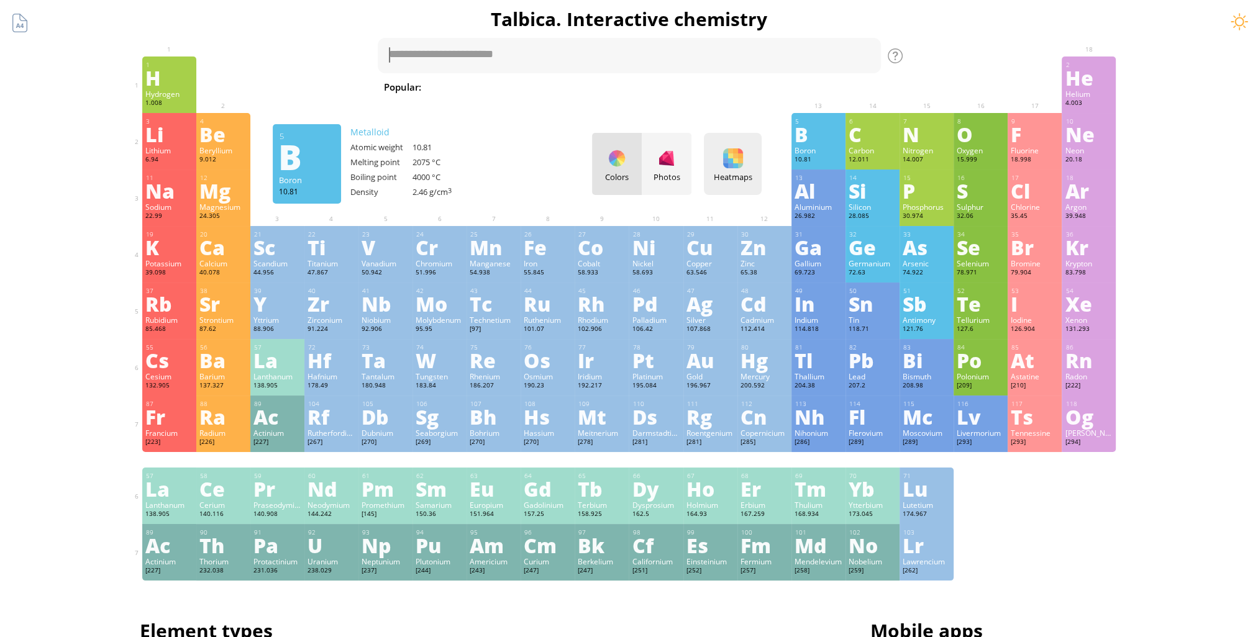
click at [741, 168] on div "Heatmaps Heatmaps Normal mode Melting point Boiling point Density Atomic weight…" at bounding box center [733, 164] width 58 height 62
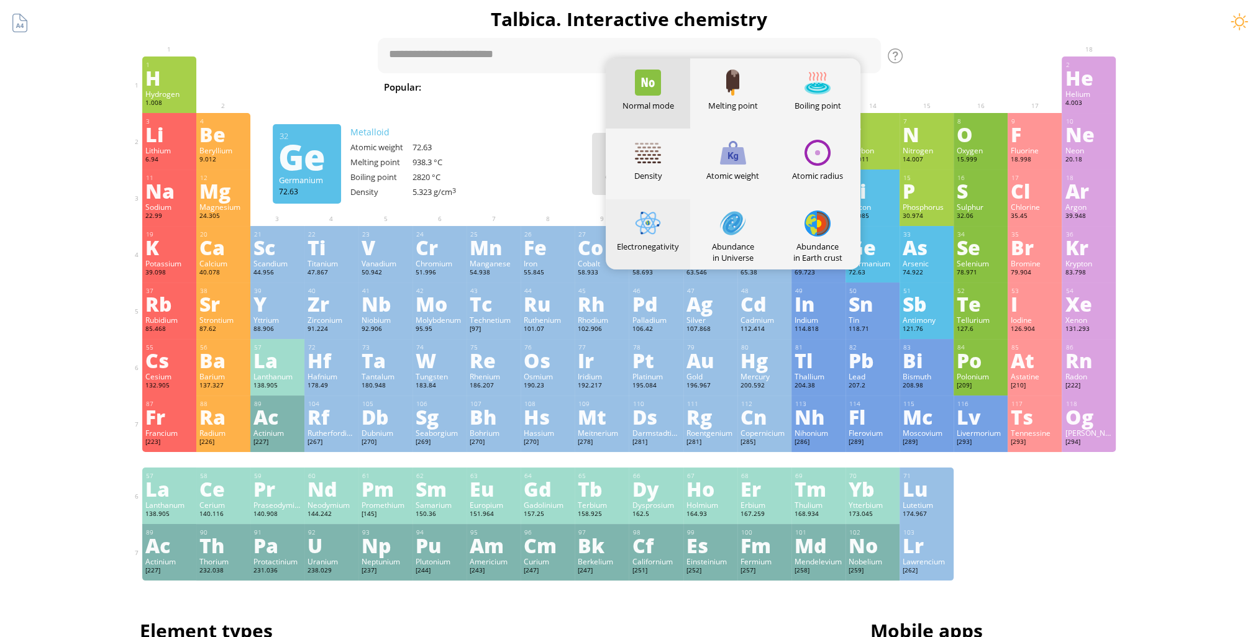
click at [661, 227] on div at bounding box center [648, 224] width 26 height 26
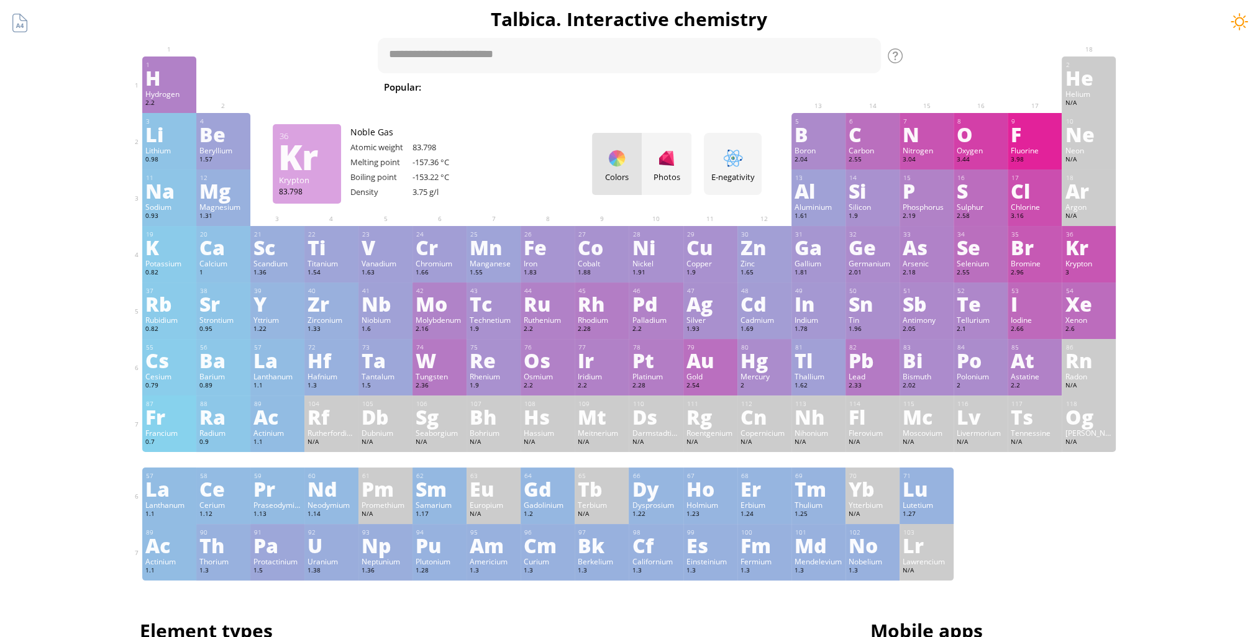
click at [1241, 16] on div at bounding box center [1239, 21] width 19 height 19
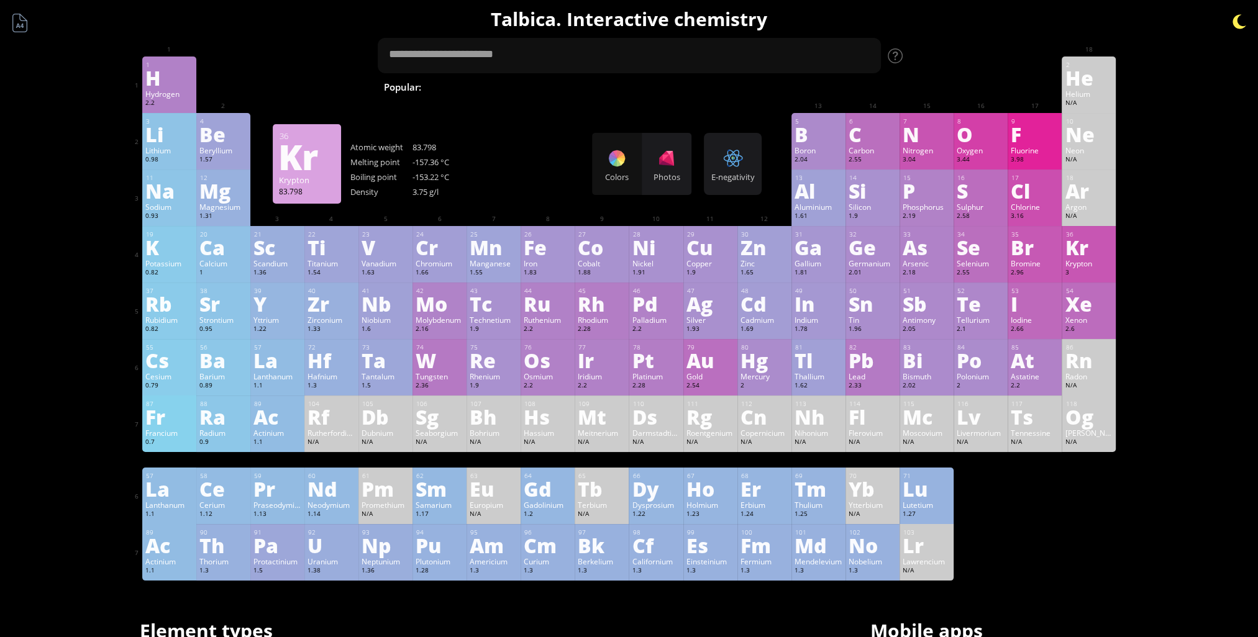
click at [1241, 17] on div at bounding box center [1239, 21] width 19 height 19
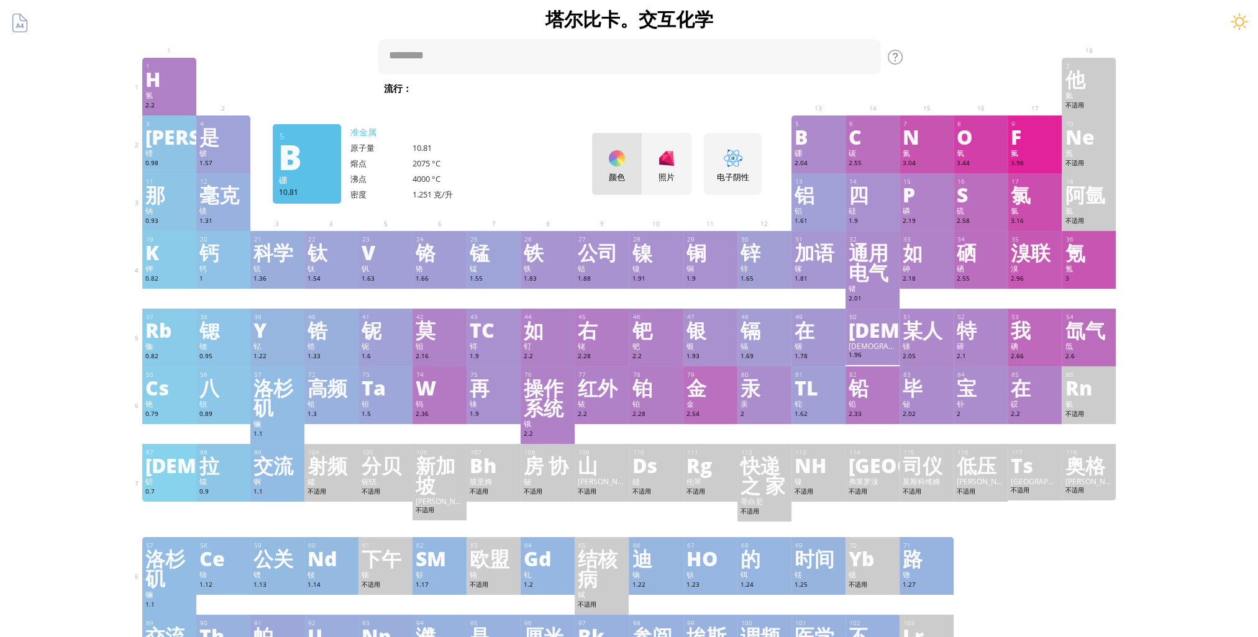
click at [618, 168] on div "颜色 照片" at bounding box center [641, 164] width 99 height 62
click at [619, 159] on div "颜色 照片" at bounding box center [641, 164] width 99 height 62
click at [631, 155] on div "颜色 照片" at bounding box center [641, 164] width 99 height 62
click at [630, 155] on div "颜色 照片" at bounding box center [641, 164] width 99 height 62
click at [624, 159] on div "颜色 照片" at bounding box center [641, 164] width 99 height 62
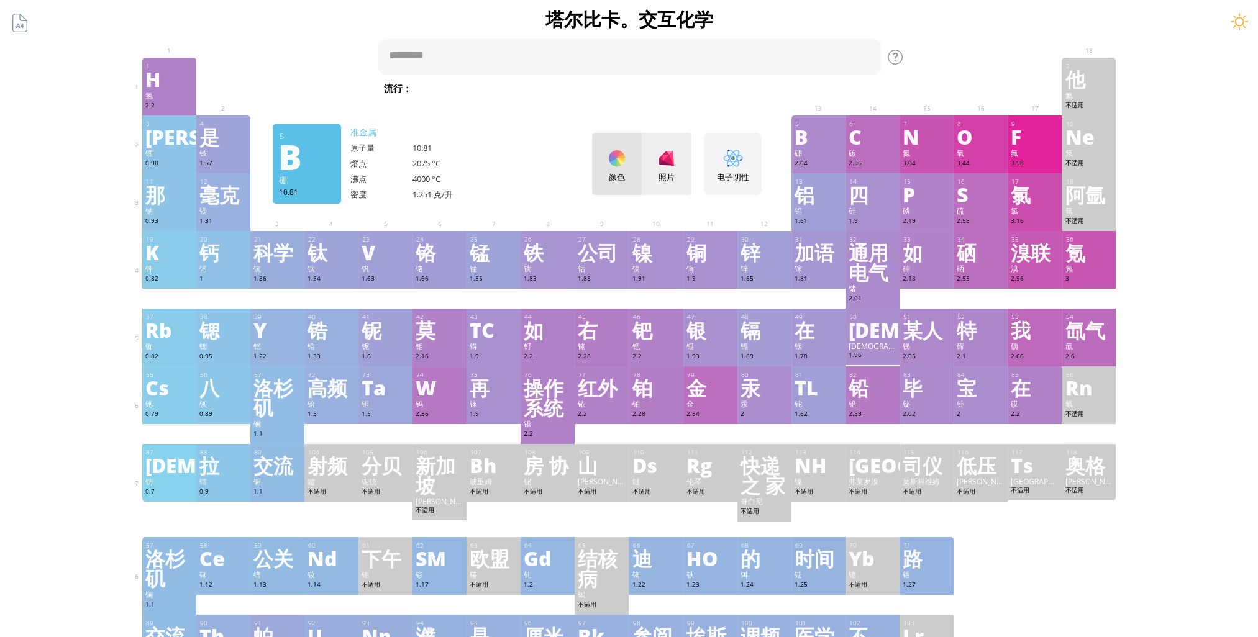
click at [683, 163] on div "照片" at bounding box center [666, 164] width 50 height 62
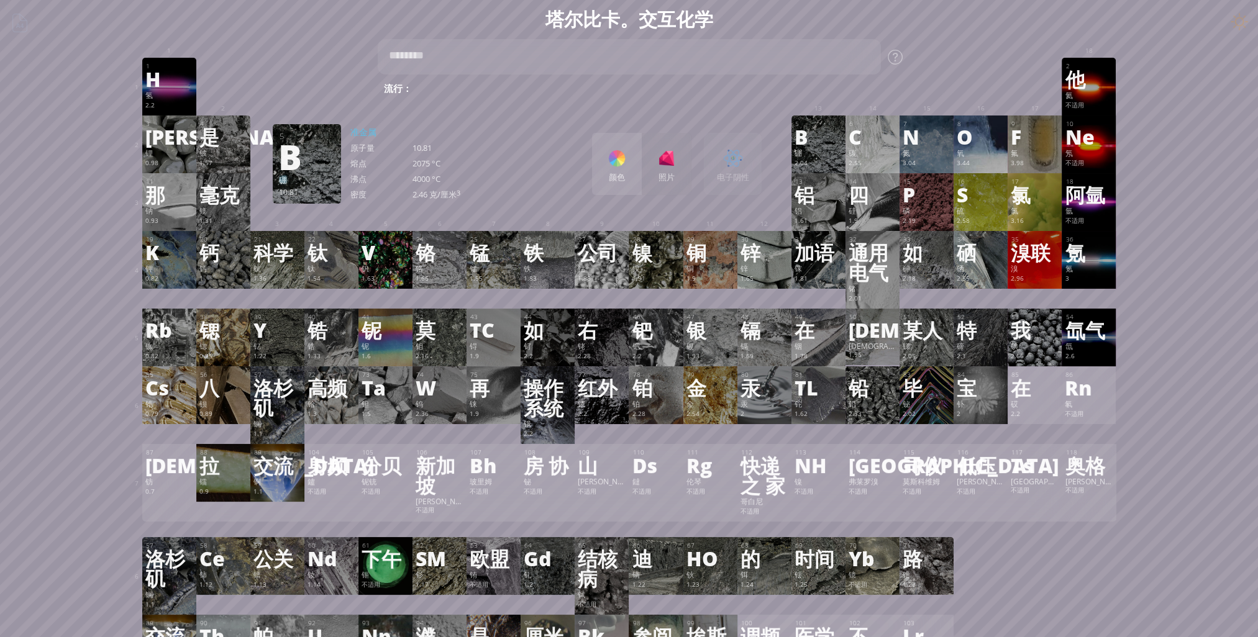
click at [633, 167] on div "颜色" at bounding box center [617, 164] width 50 height 62
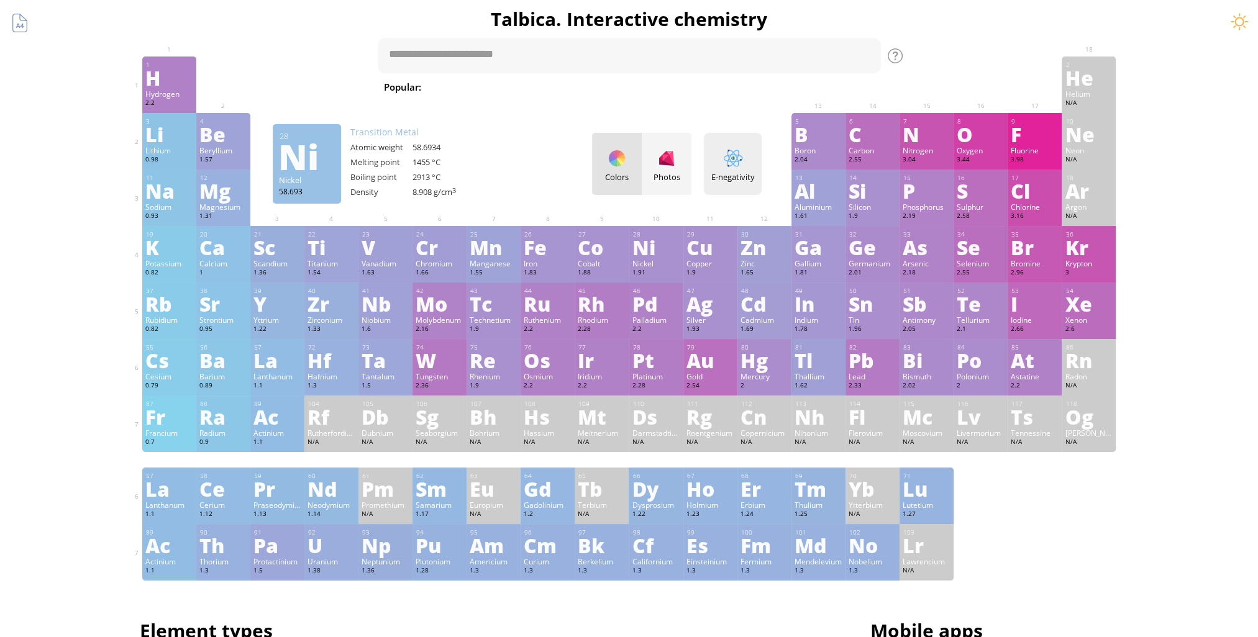
click at [724, 163] on div "E-negativity Heatmaps Normal mode Melting point Boiling point Density Atomic we…" at bounding box center [733, 164] width 58 height 62
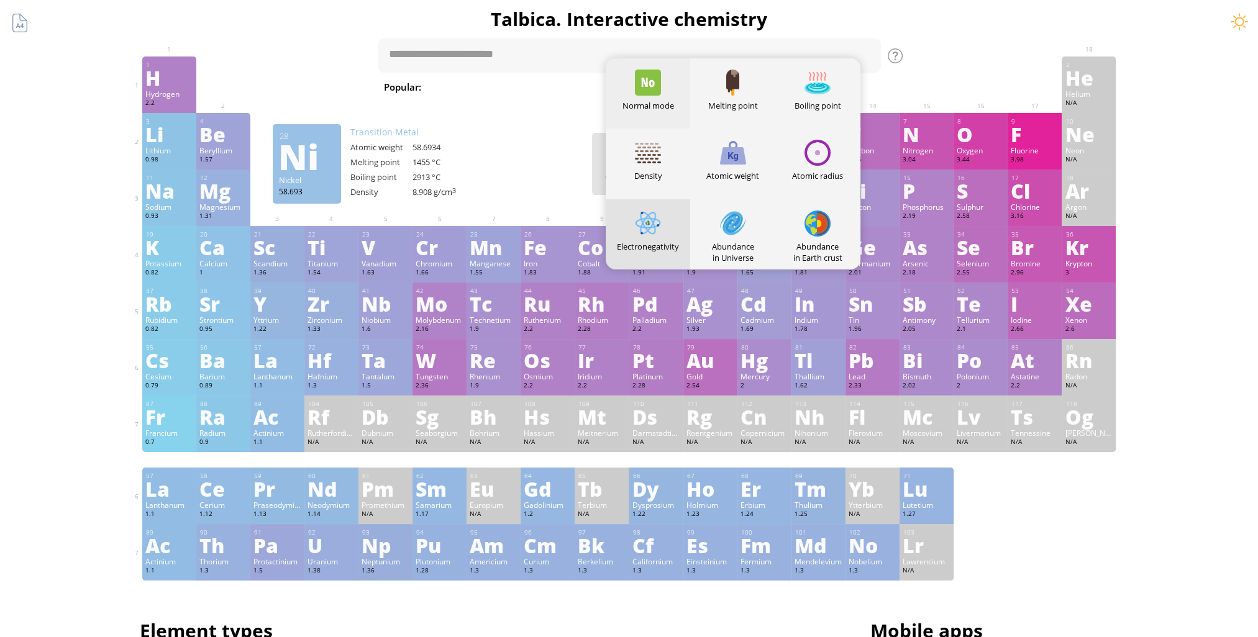
click at [655, 105] on div "Normal mode" at bounding box center [647, 105] width 85 height 11
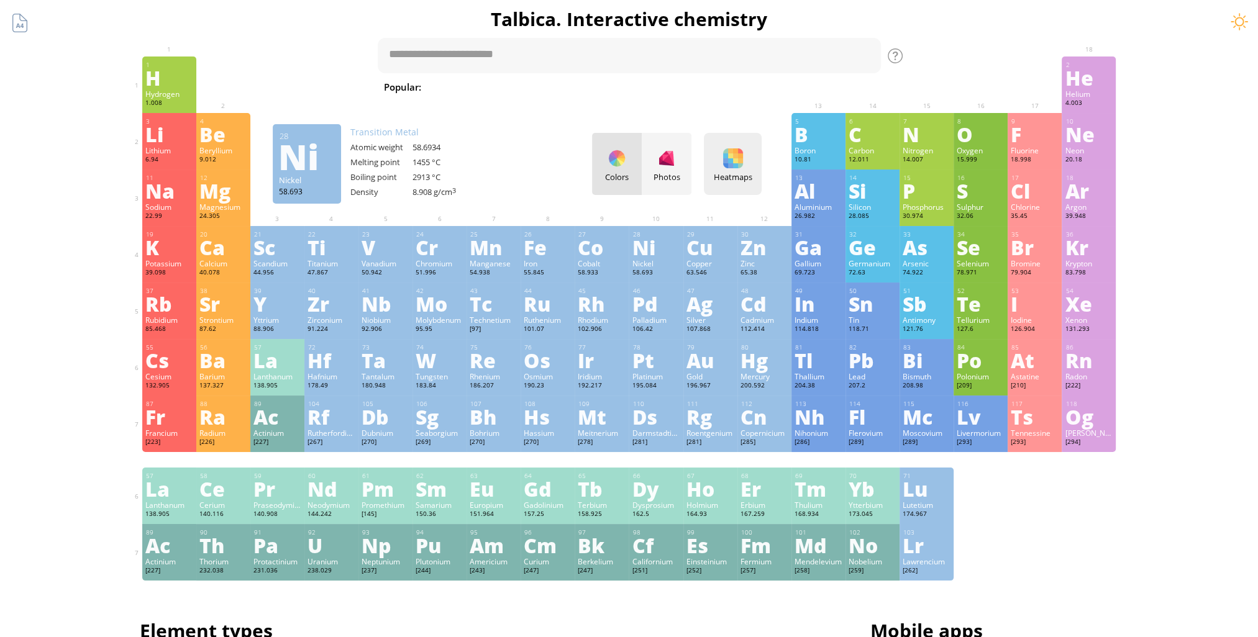
click at [736, 160] on div at bounding box center [733, 158] width 20 height 20
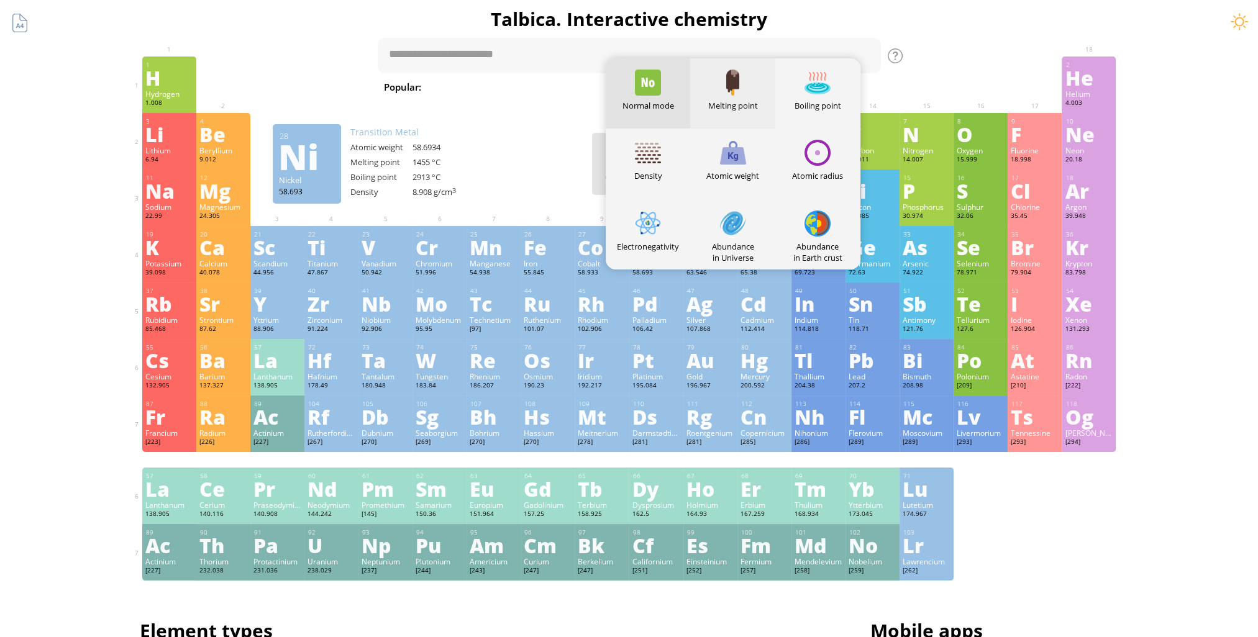
click at [745, 114] on div "Melting point" at bounding box center [732, 93] width 85 height 70
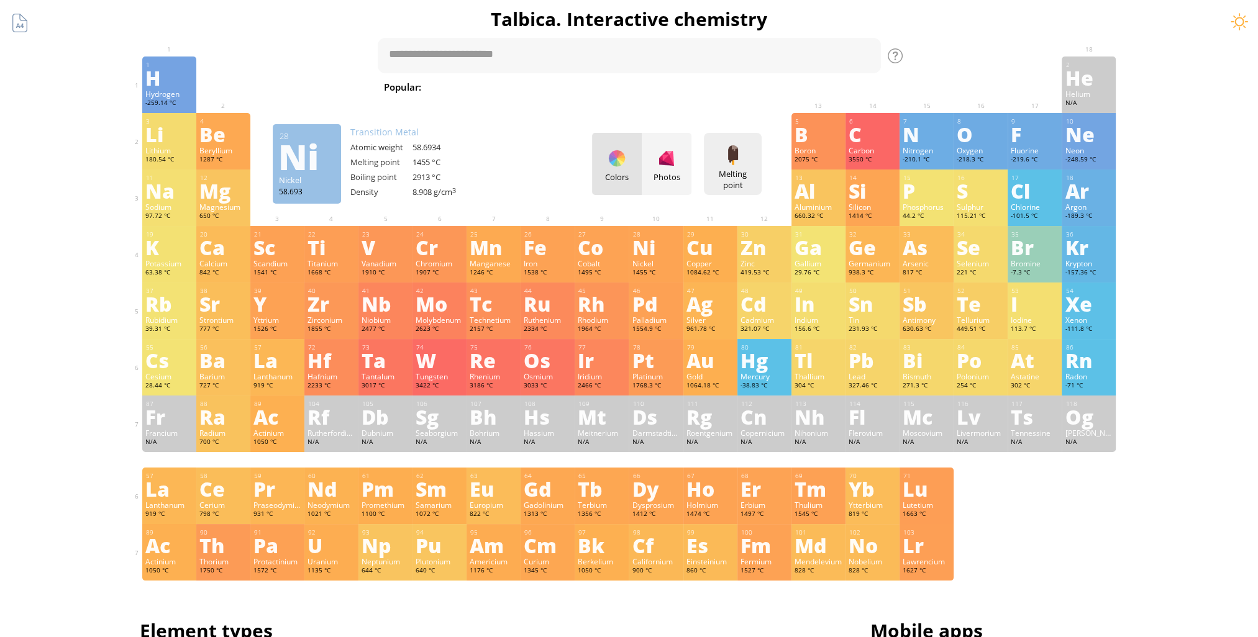
click at [753, 158] on div "Melting point Heatmaps Normal mode Melting point Boiling point Density Atomic w…" at bounding box center [733, 164] width 58 height 62
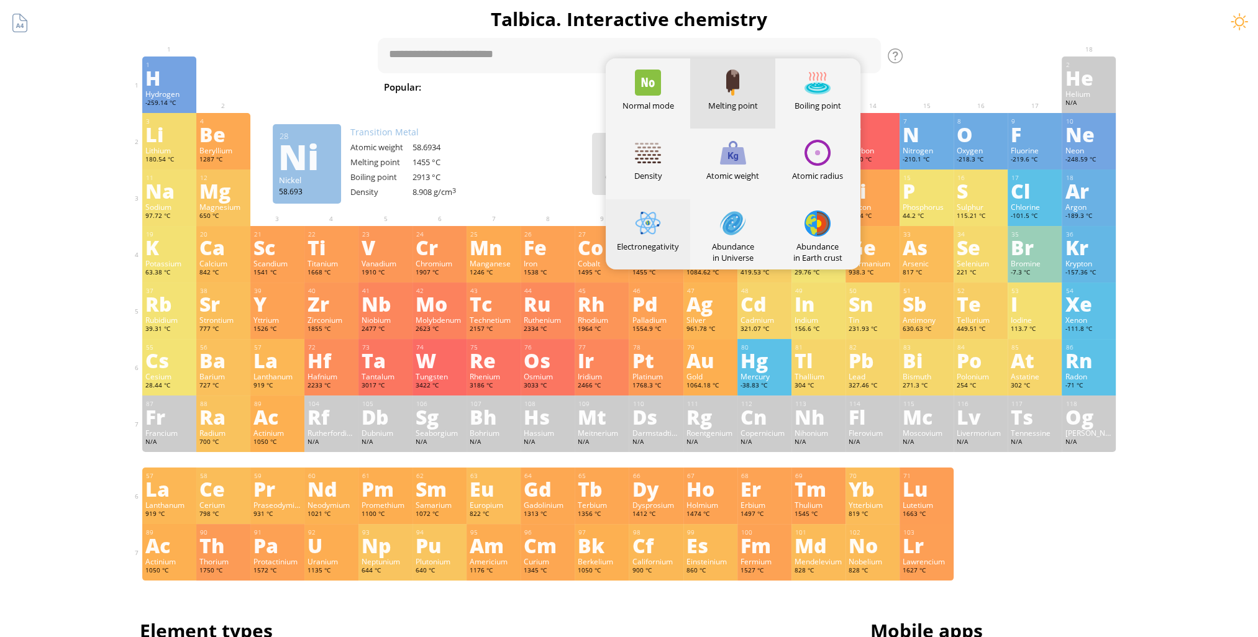
click at [669, 230] on div "Electronegativity" at bounding box center [647, 234] width 85 height 70
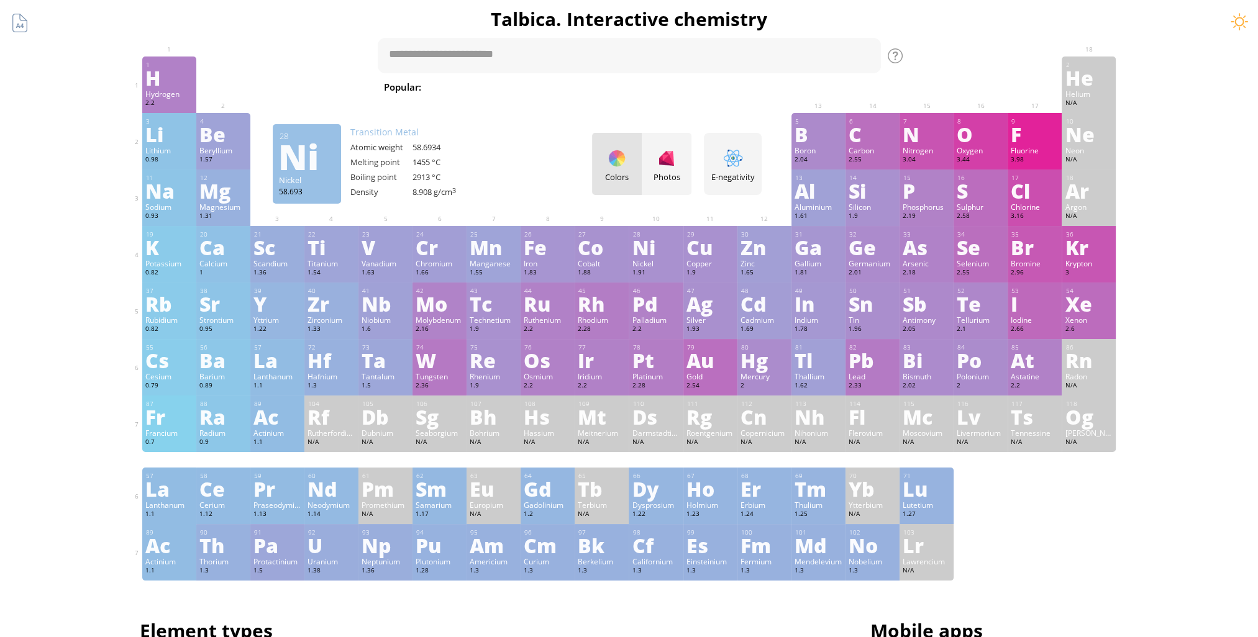
click at [661, 264] on div "Nickel" at bounding box center [656, 263] width 48 height 10
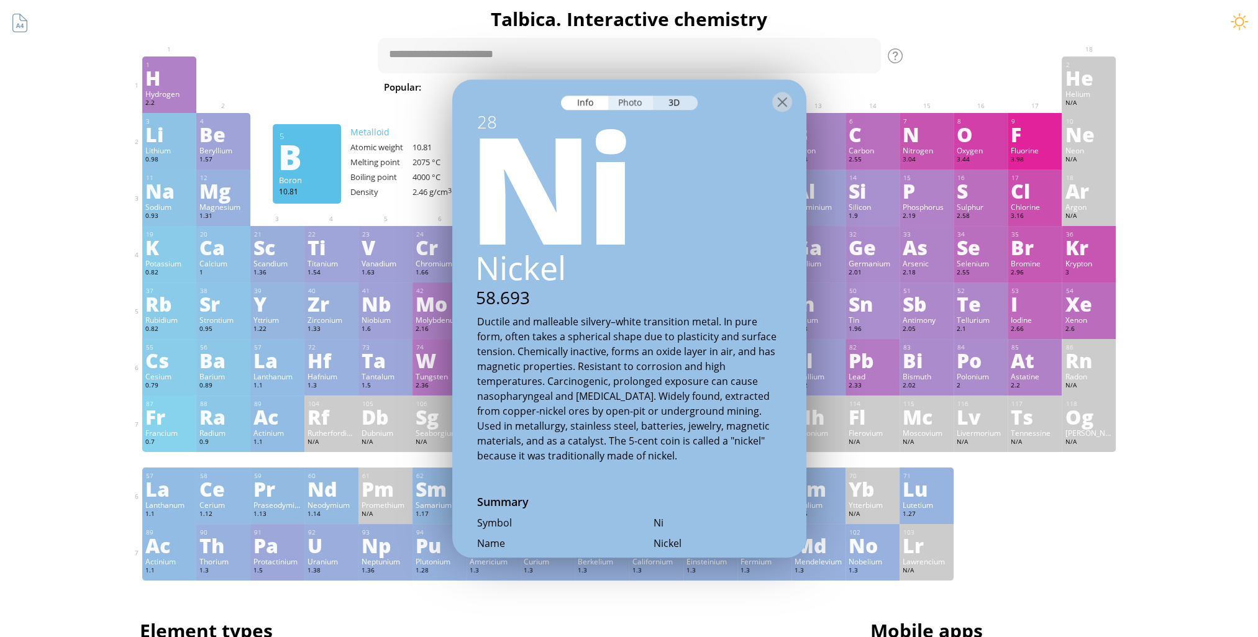
click at [640, 109] on div "Photo" at bounding box center [630, 103] width 45 height 14
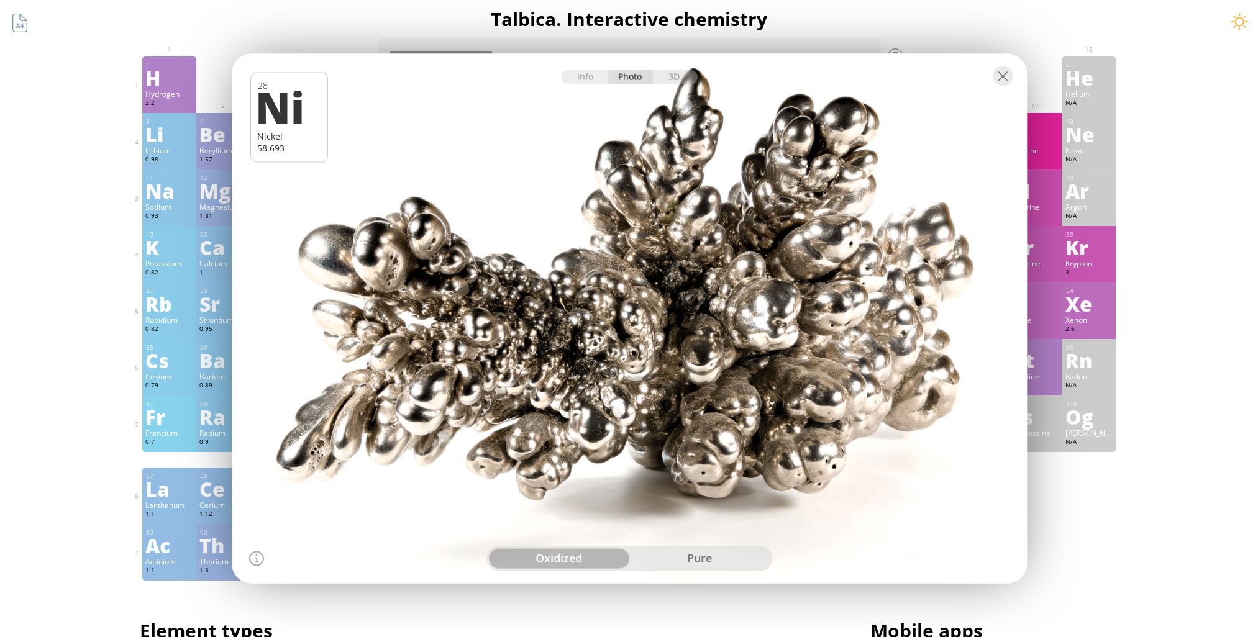
click at [676, 86] on div at bounding box center [629, 75] width 795 height 43
click at [674, 75] on div "3D" at bounding box center [675, 77] width 45 height 14
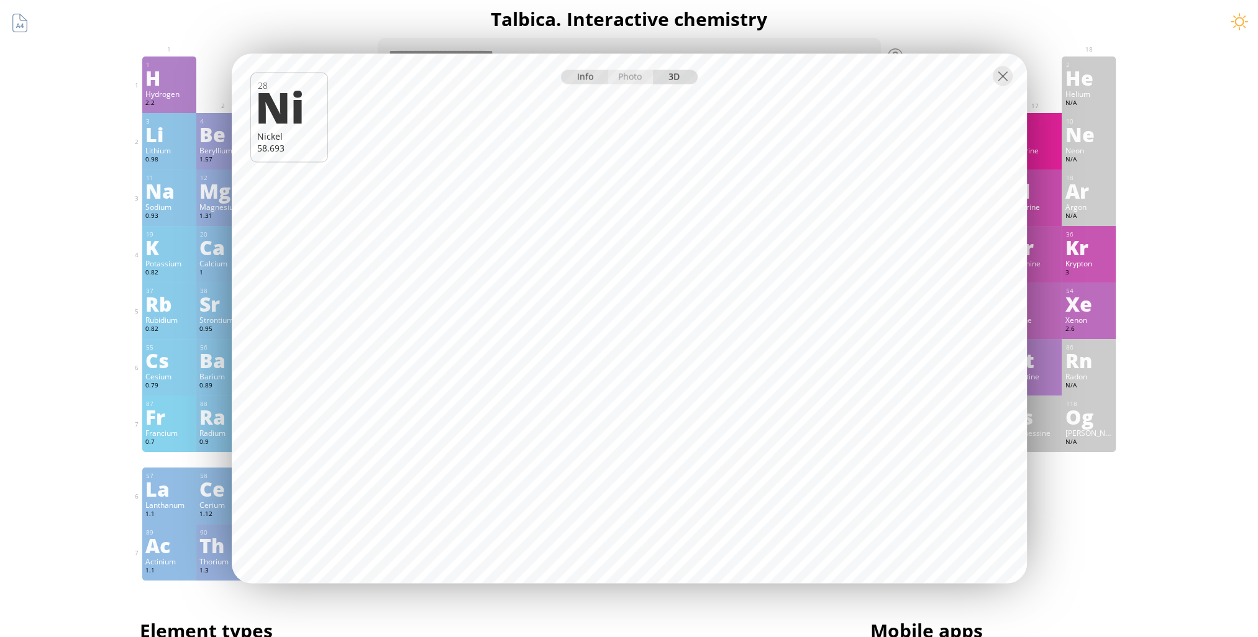
click at [582, 77] on div "Info" at bounding box center [585, 77] width 48 height 14
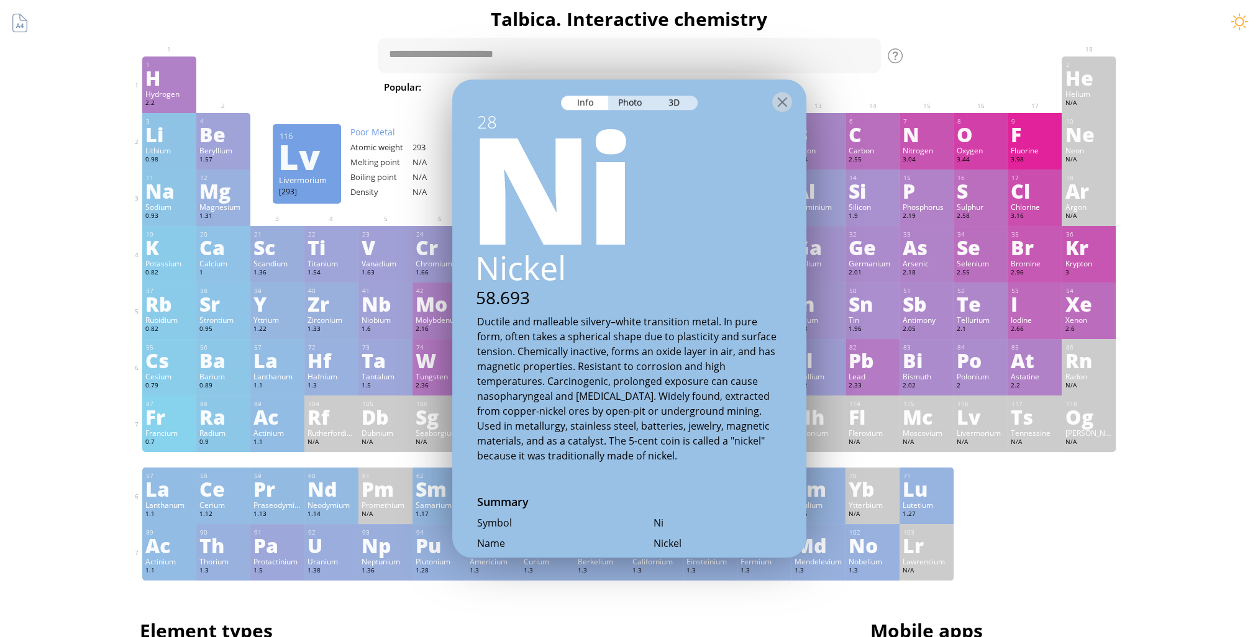
click at [1131, 530] on div "Summary Molecular formula Molecular weight Exact mass Monoisotopic mass Classif…" at bounding box center [629, 526] width 1006 height 1053
drag, startPoint x: 974, startPoint y: 466, endPoint x: 966, endPoint y: 437, distance: 30.1
click at [971, 451] on div "1 H Hydrogen 2.2 −1, +1 −1, +1 -259.14 °C -252.87 °C 0.0899 g/l 1s 1 2 He Heliu…" at bounding box center [629, 319] width 974 height 524
click at [776, 107] on div at bounding box center [782, 102] width 20 height 20
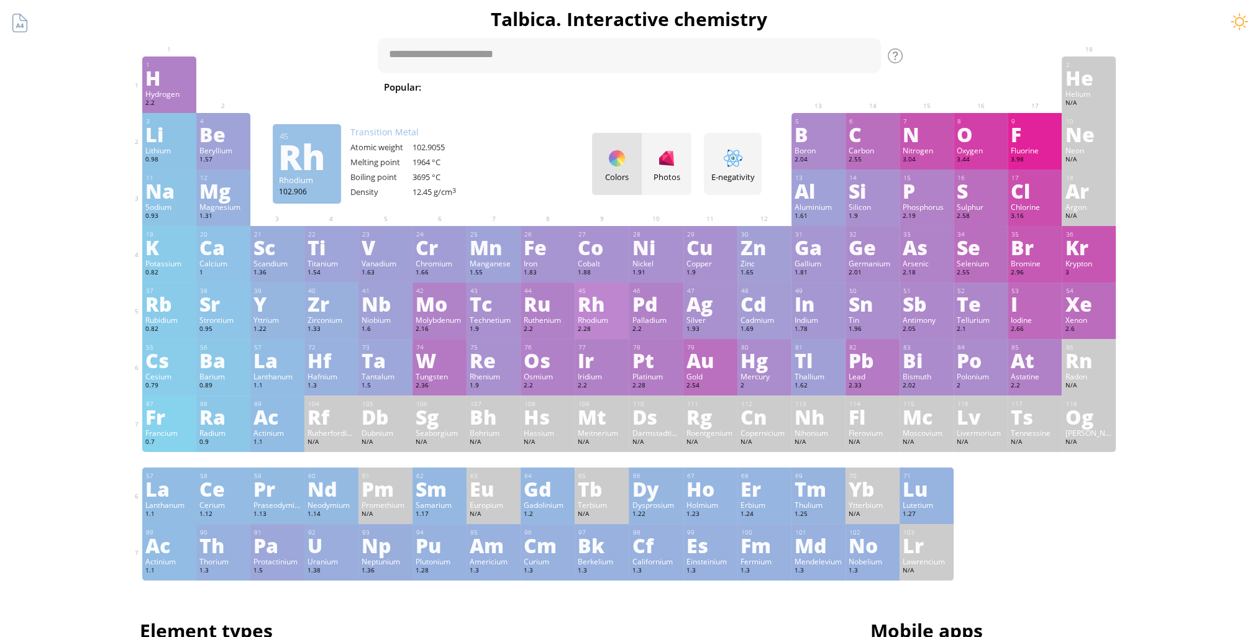
click at [607, 314] on div "Rh" at bounding box center [602, 304] width 48 height 20
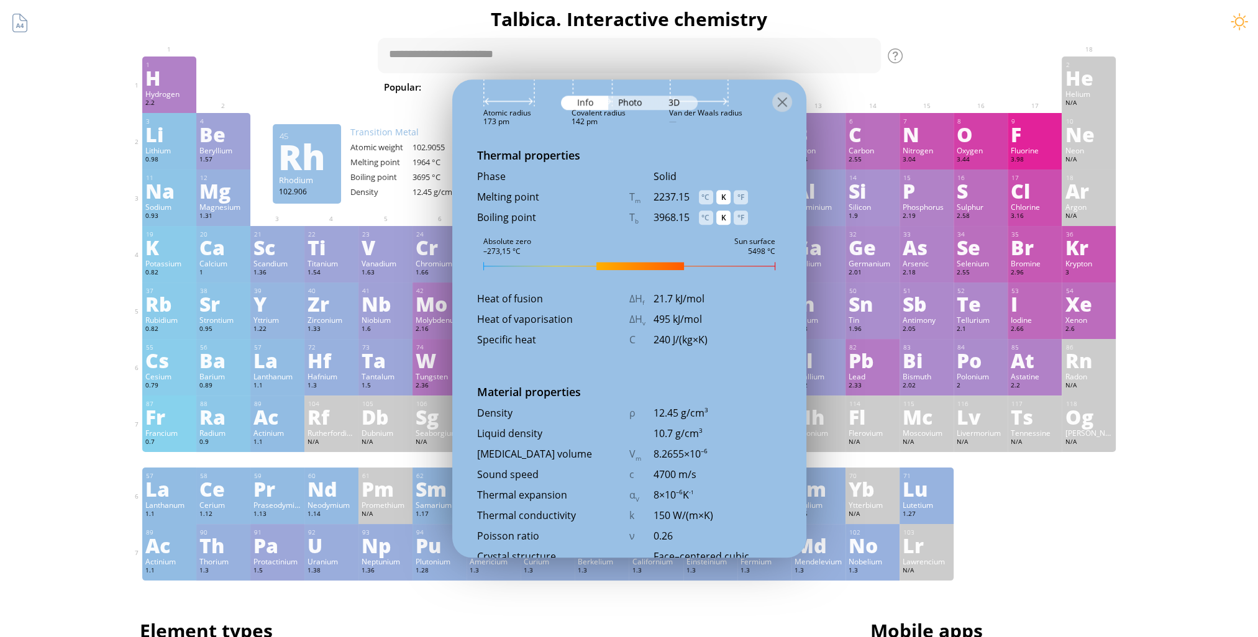
scroll to position [1318, 0]
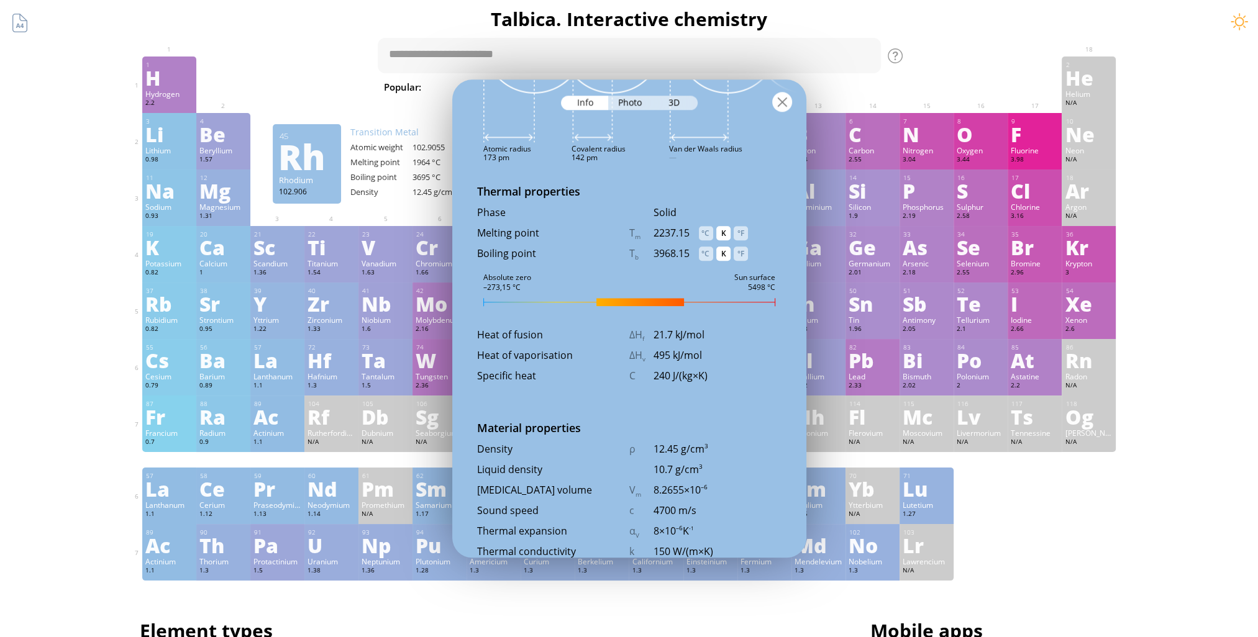
click at [785, 103] on div at bounding box center [782, 102] width 20 height 20
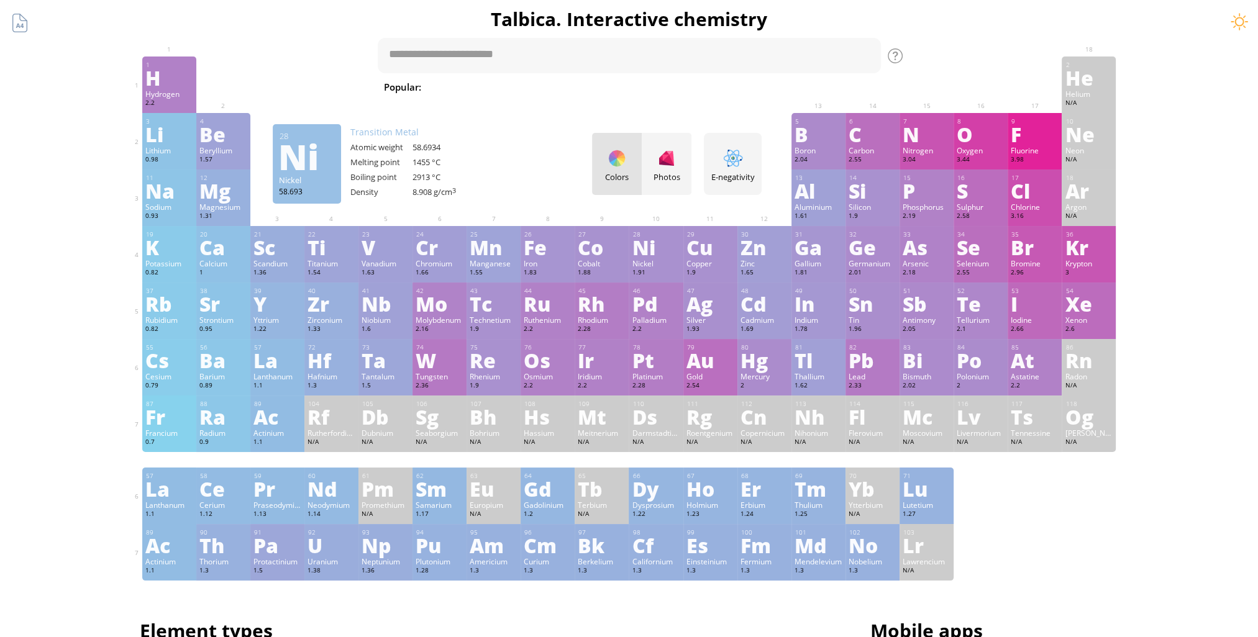
click at [616, 155] on div "Colors Photos" at bounding box center [641, 164] width 99 height 62
click at [623, 168] on div "Colors Photos" at bounding box center [641, 164] width 99 height 62
click at [612, 161] on div "Colors Photos" at bounding box center [641, 164] width 99 height 62
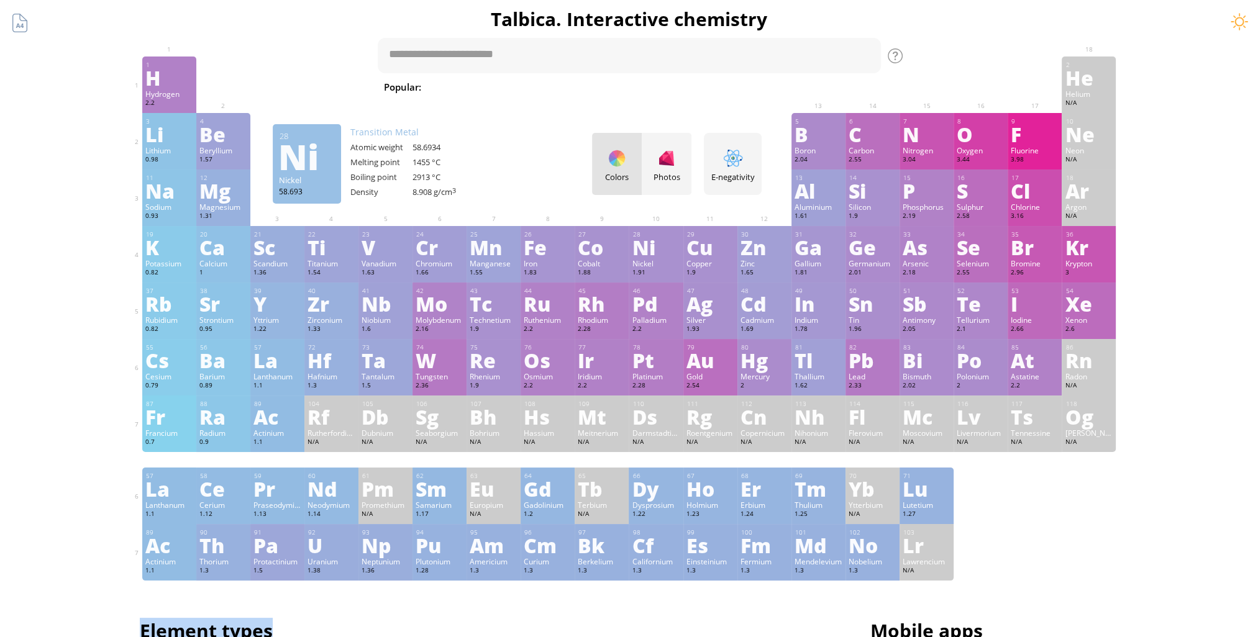
click at [612, 161] on div "Colors Photos" at bounding box center [641, 164] width 99 height 62
drag, startPoint x: 612, startPoint y: 161, endPoint x: 563, endPoint y: 158, distance: 49.2
click at [563, 158] on div "3 Li Lithium 0.98 −1, +1 −1, +1 180.54 °C 1342 °C 0.535 g/cm 3 [He]2s 1 4 Be Be…" at bounding box center [629, 141] width 974 height 57
click at [341, 166] on div "28 Ni Nickel 58.693" at bounding box center [307, 163] width 68 height 79
click at [309, 166] on div "Ni" at bounding box center [306, 157] width 56 height 20
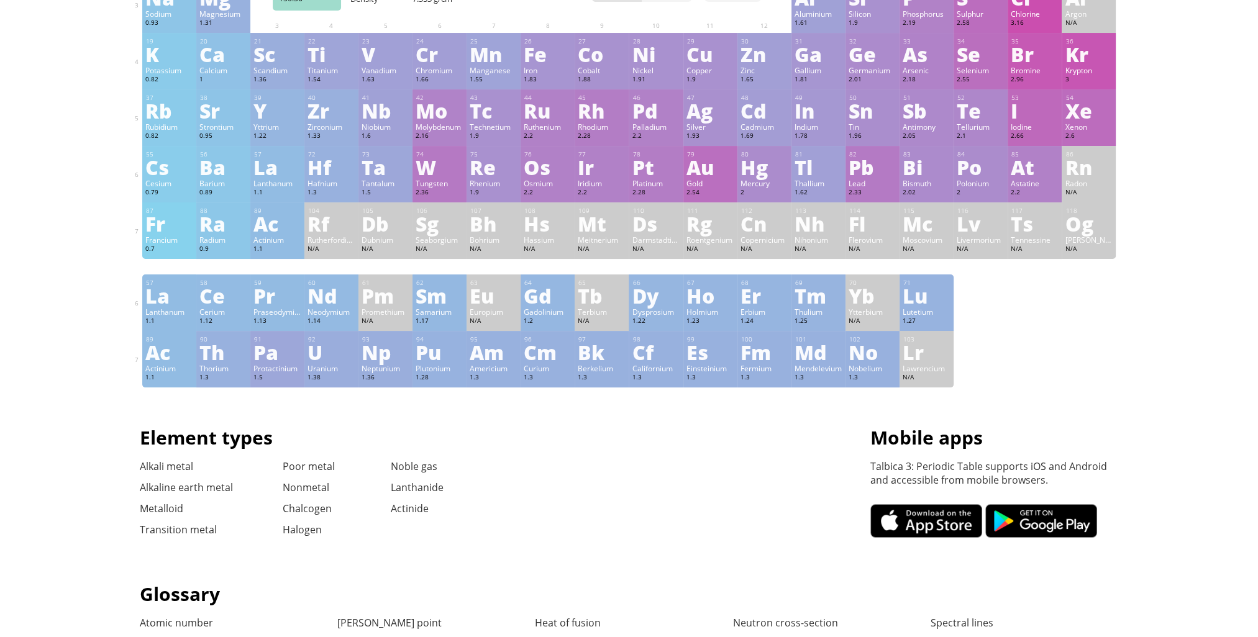
scroll to position [0, 0]
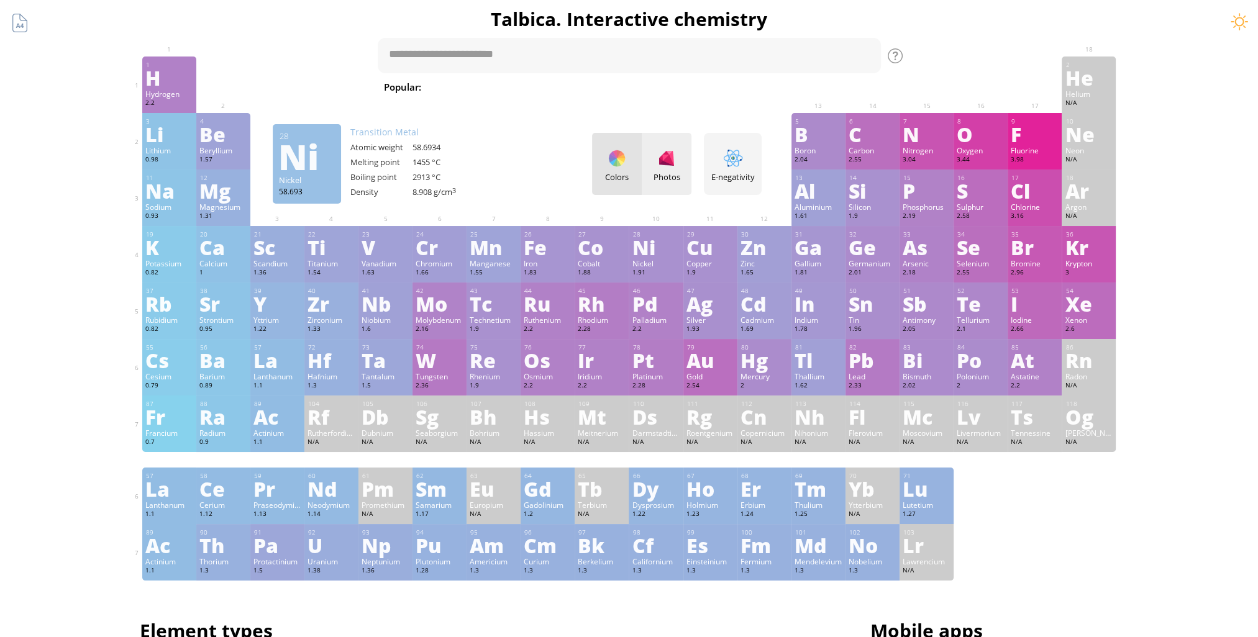
click at [676, 153] on div at bounding box center [666, 158] width 20 height 20
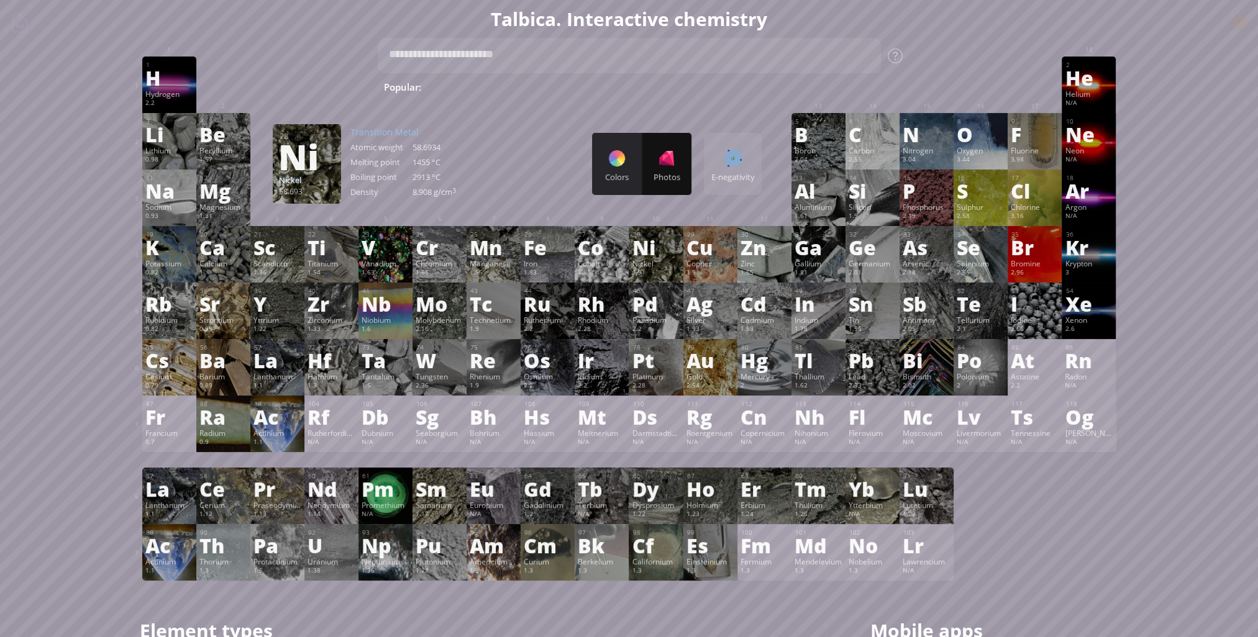
click at [623, 165] on div at bounding box center [617, 158] width 20 height 20
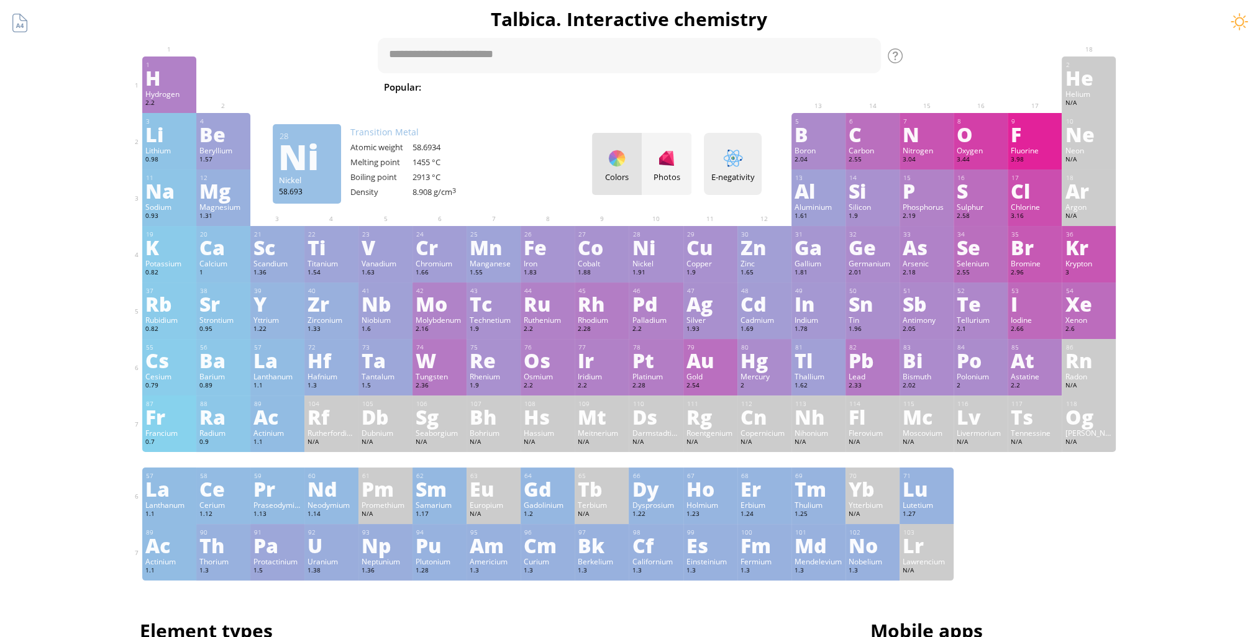
click at [735, 163] on div at bounding box center [733, 158] width 20 height 20
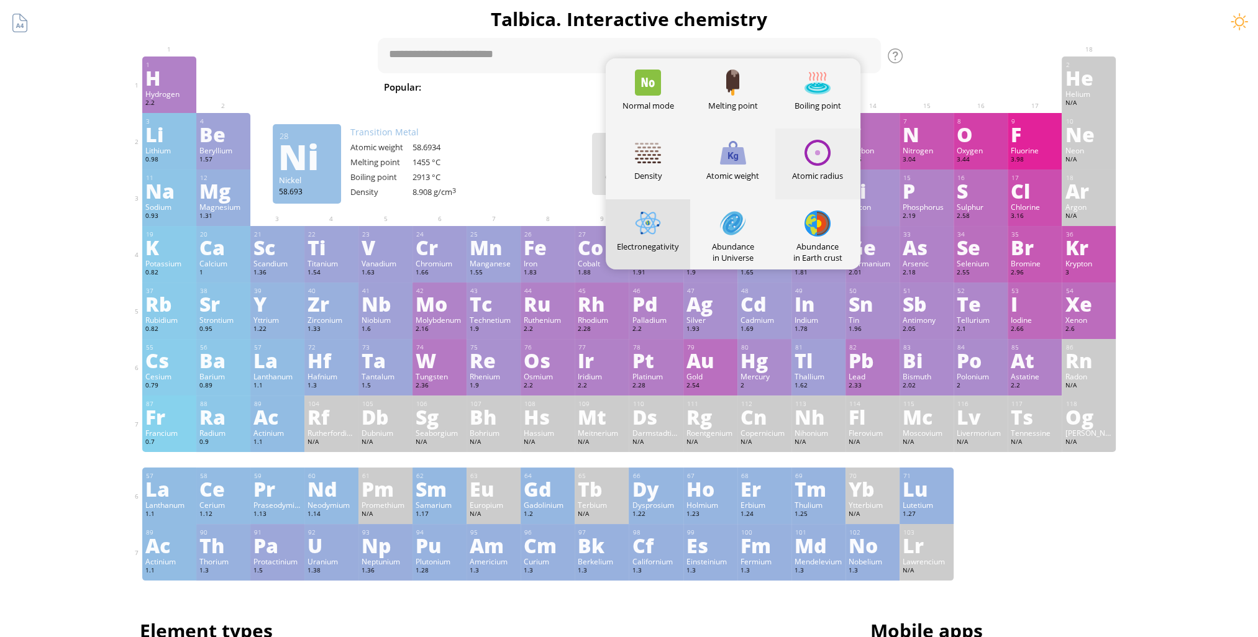
click at [814, 165] on div at bounding box center [817, 153] width 26 height 26
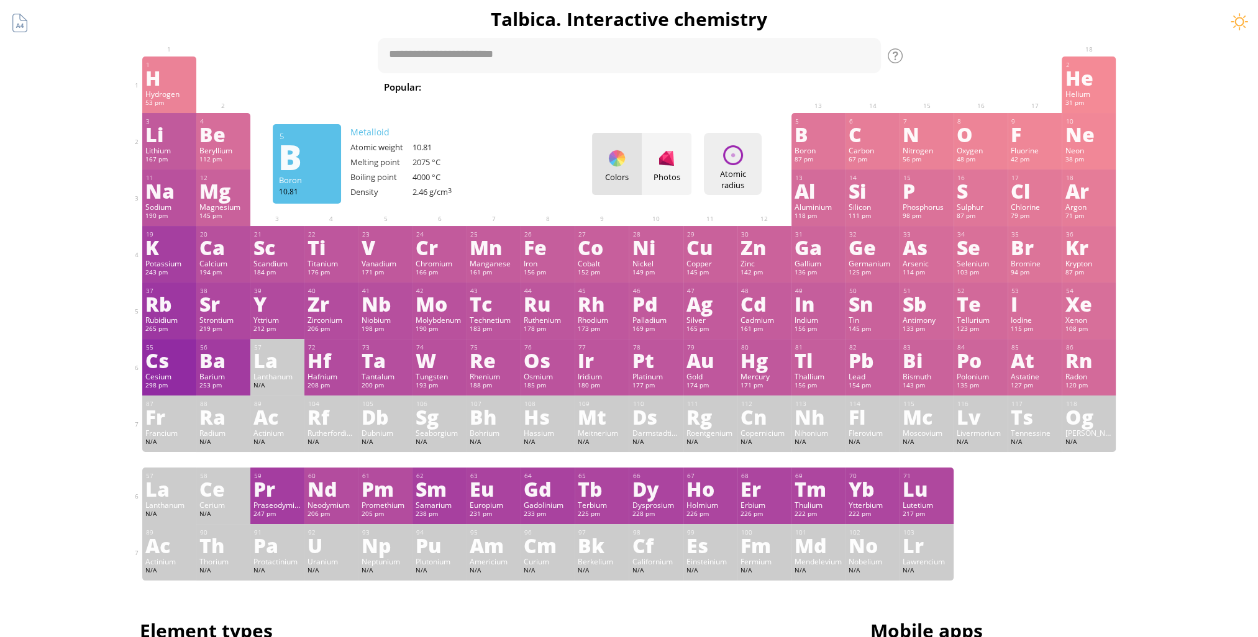
click at [724, 170] on div "Atomic radius" at bounding box center [733, 179] width 52 height 22
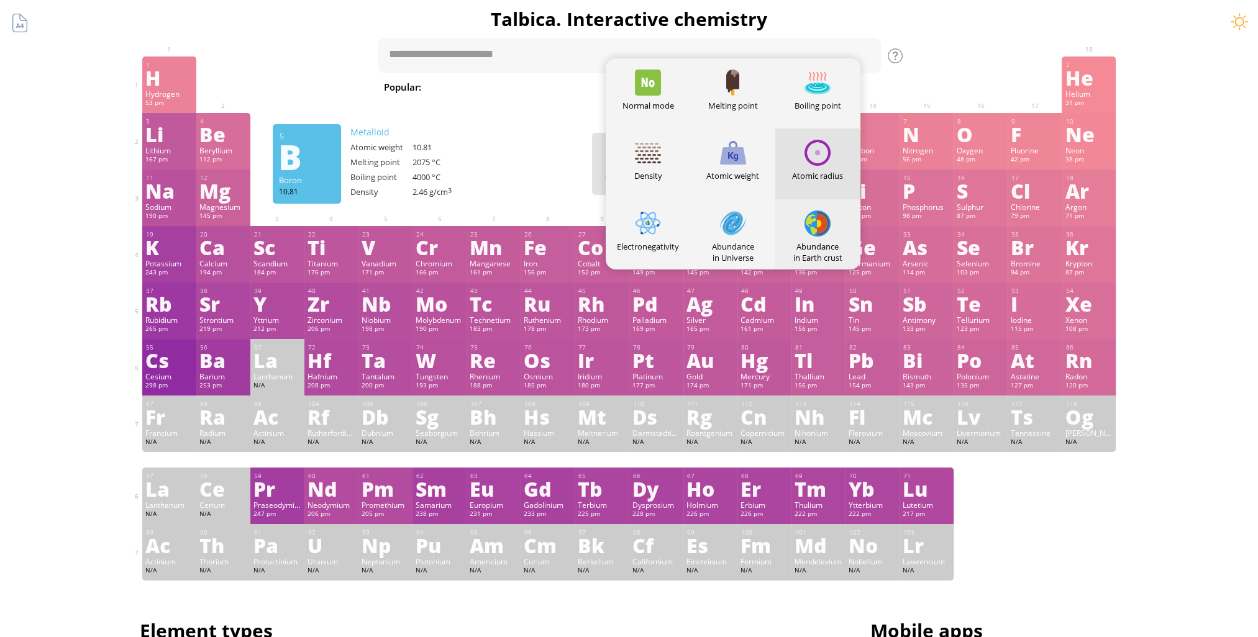
click at [822, 232] on div at bounding box center [817, 224] width 26 height 26
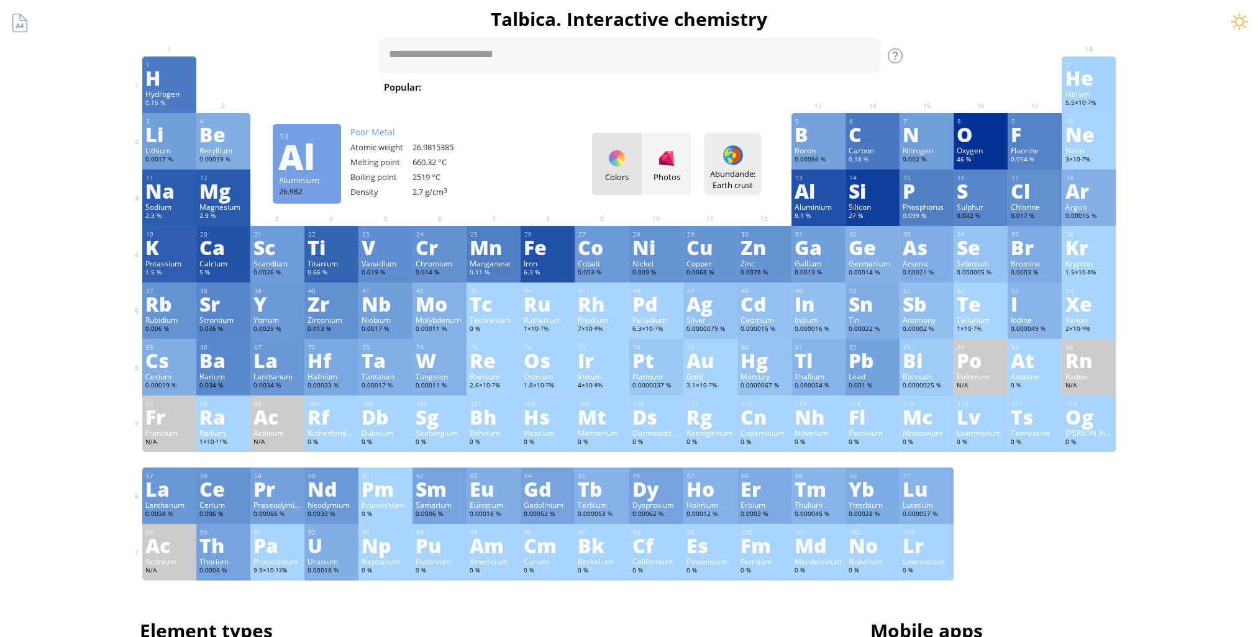
click at [725, 176] on div "Abundande: Earth crust" at bounding box center [733, 179] width 52 height 22
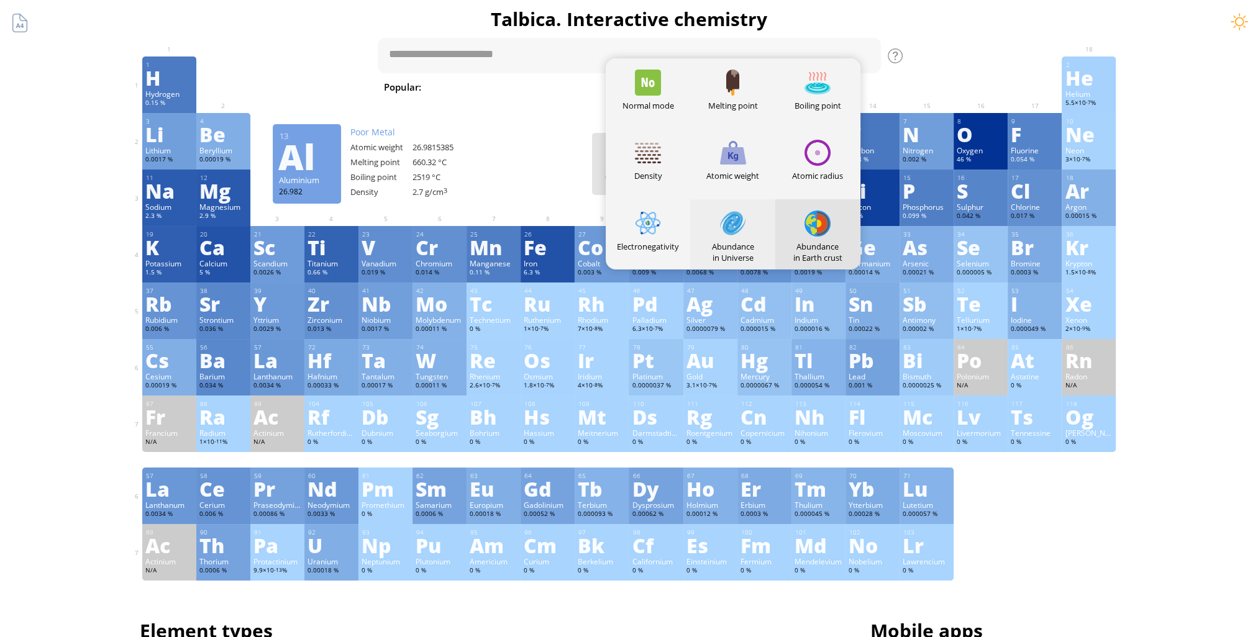
click at [745, 236] on div at bounding box center [733, 224] width 26 height 26
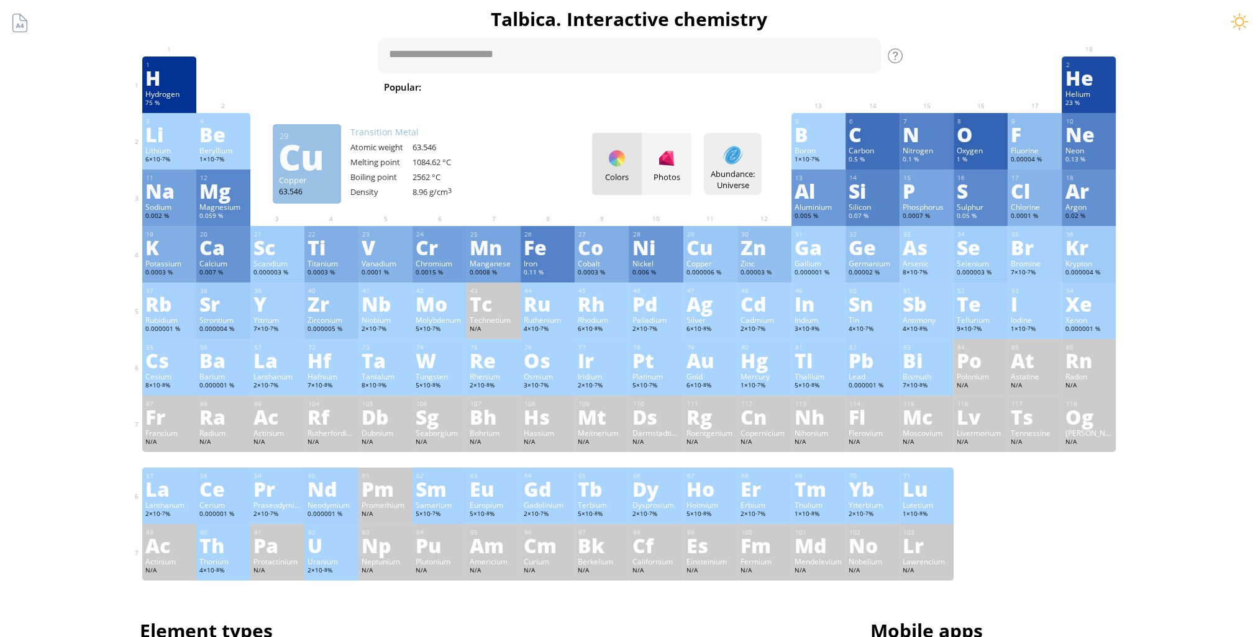
click at [725, 170] on div "Abundance: Universe" at bounding box center [733, 179] width 52 height 22
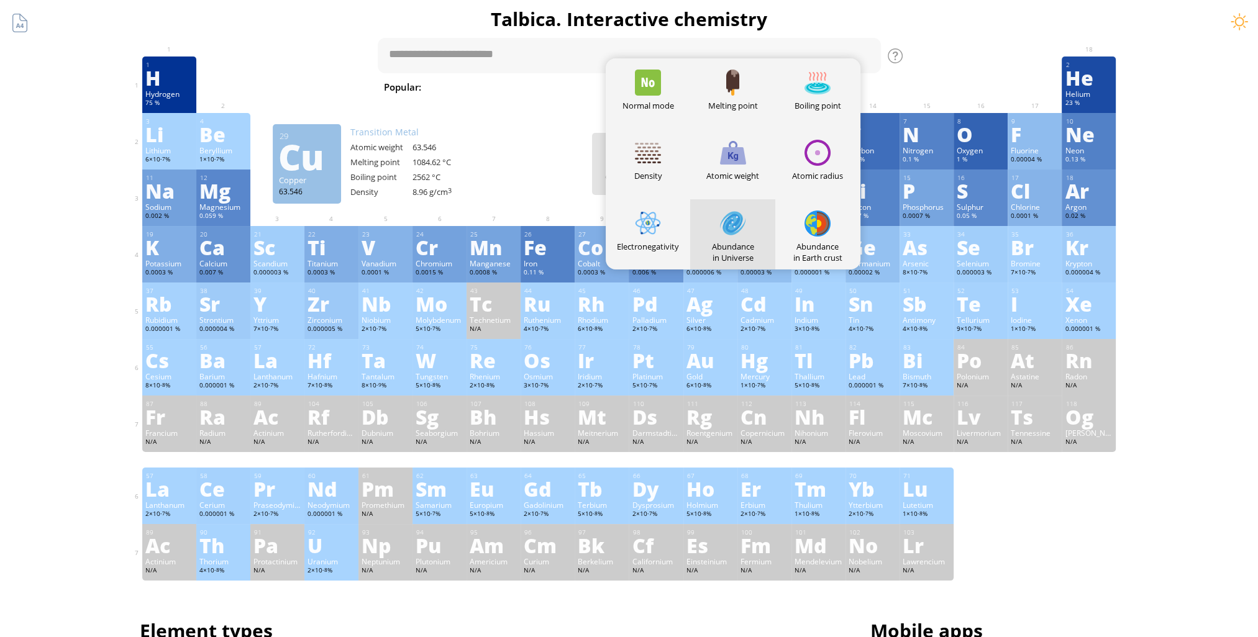
click at [656, 245] on div "Electronegativity" at bounding box center [647, 246] width 85 height 11
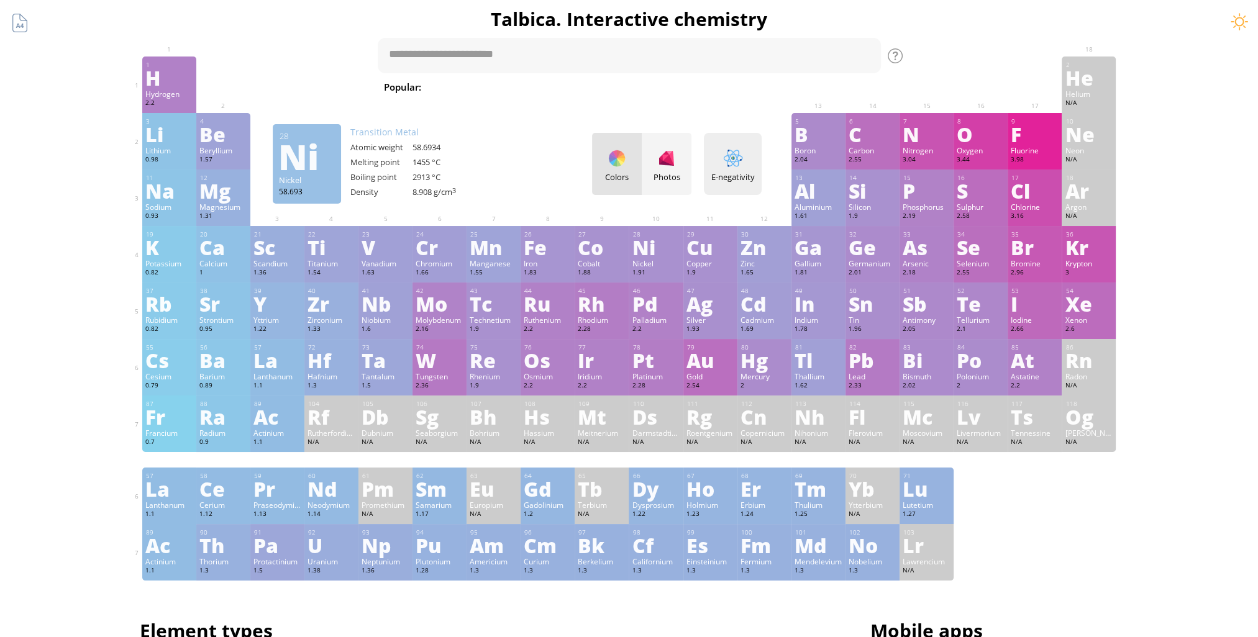
click at [732, 165] on div at bounding box center [733, 158] width 20 height 20
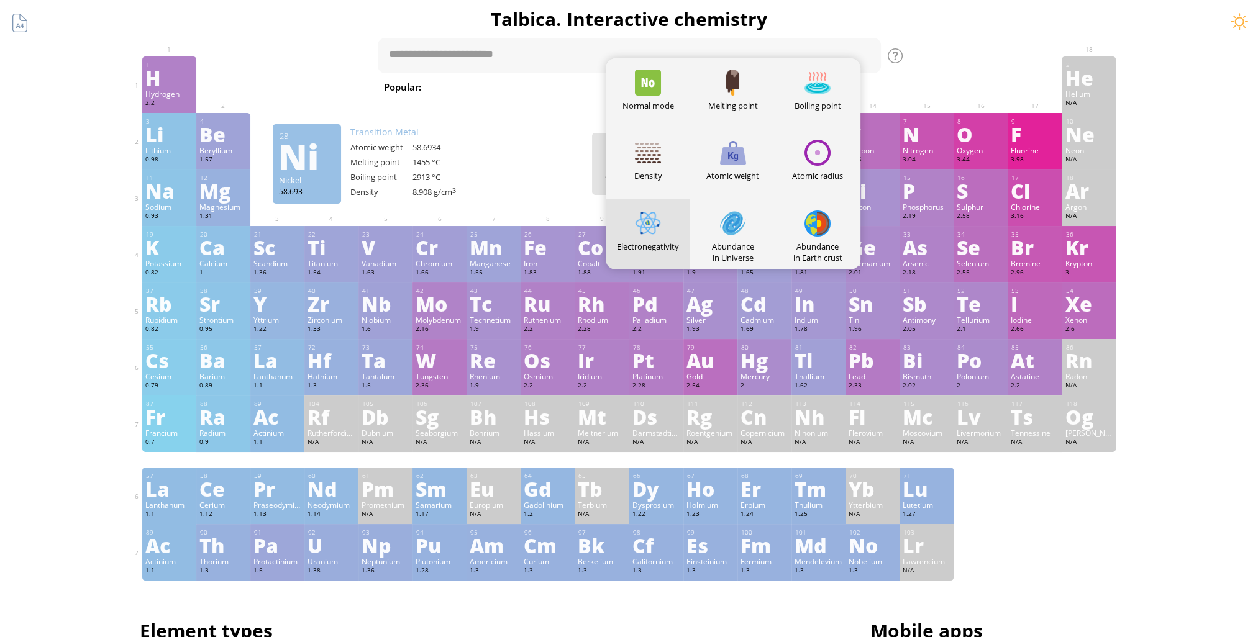
click at [827, 101] on div "Boiling point" at bounding box center [817, 105] width 85 height 11
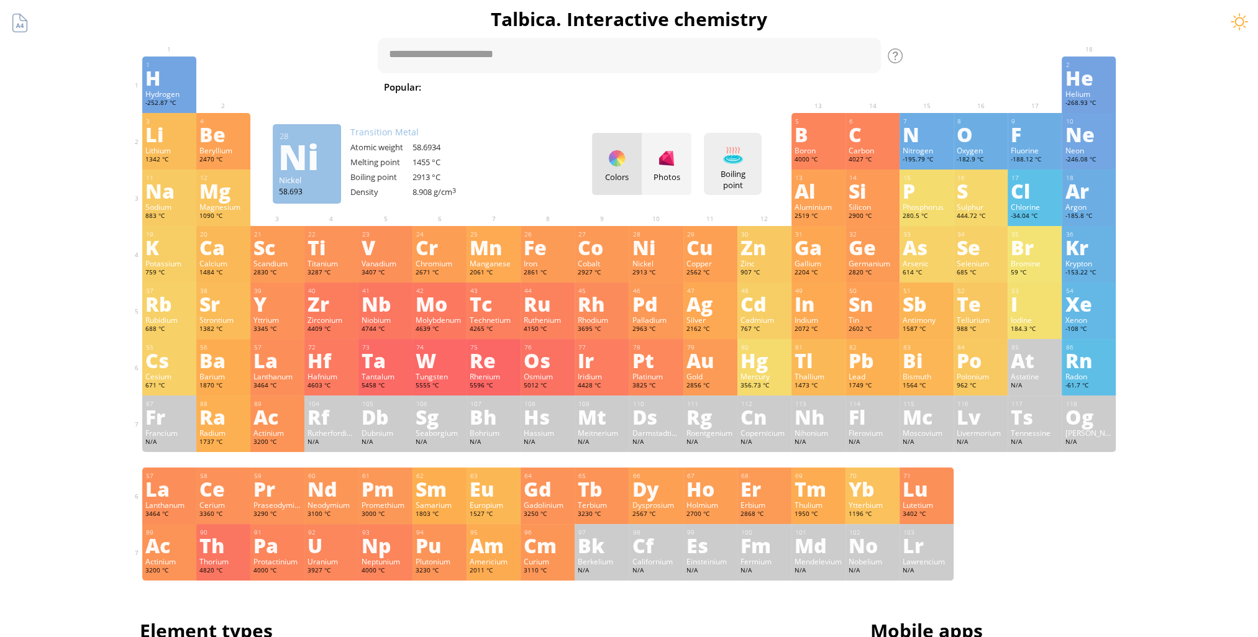
click at [737, 155] on div at bounding box center [733, 155] width 20 height 20
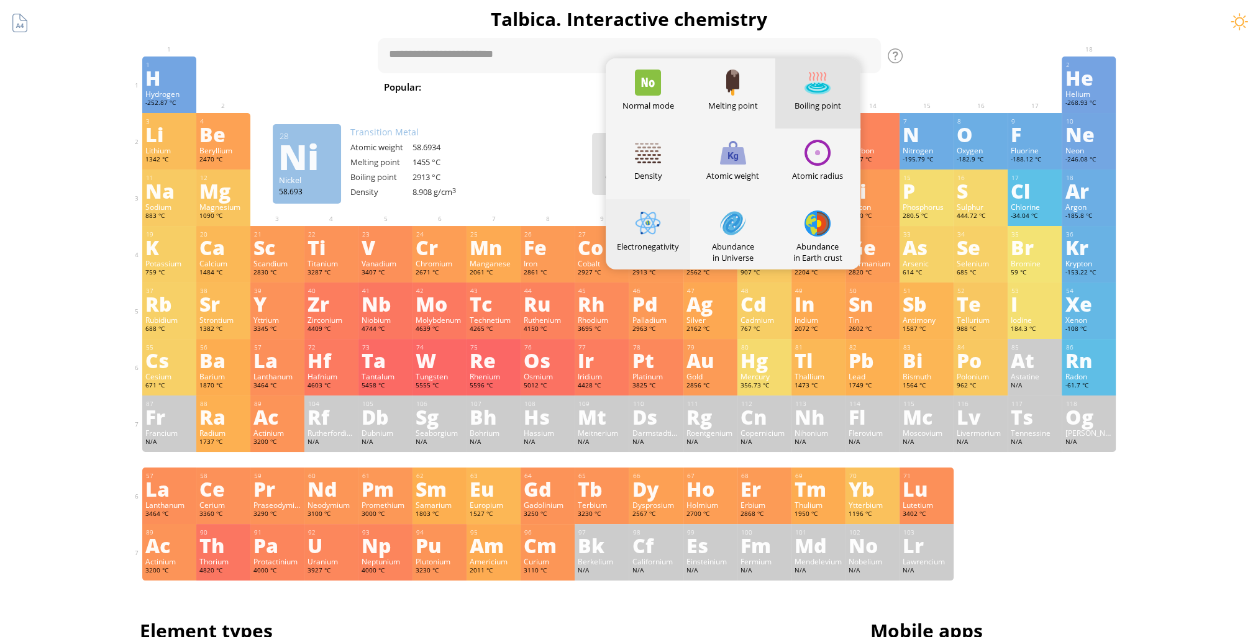
click at [667, 221] on div "Electronegativity" at bounding box center [647, 234] width 85 height 70
